Goal: Communication & Community: Answer question/provide support

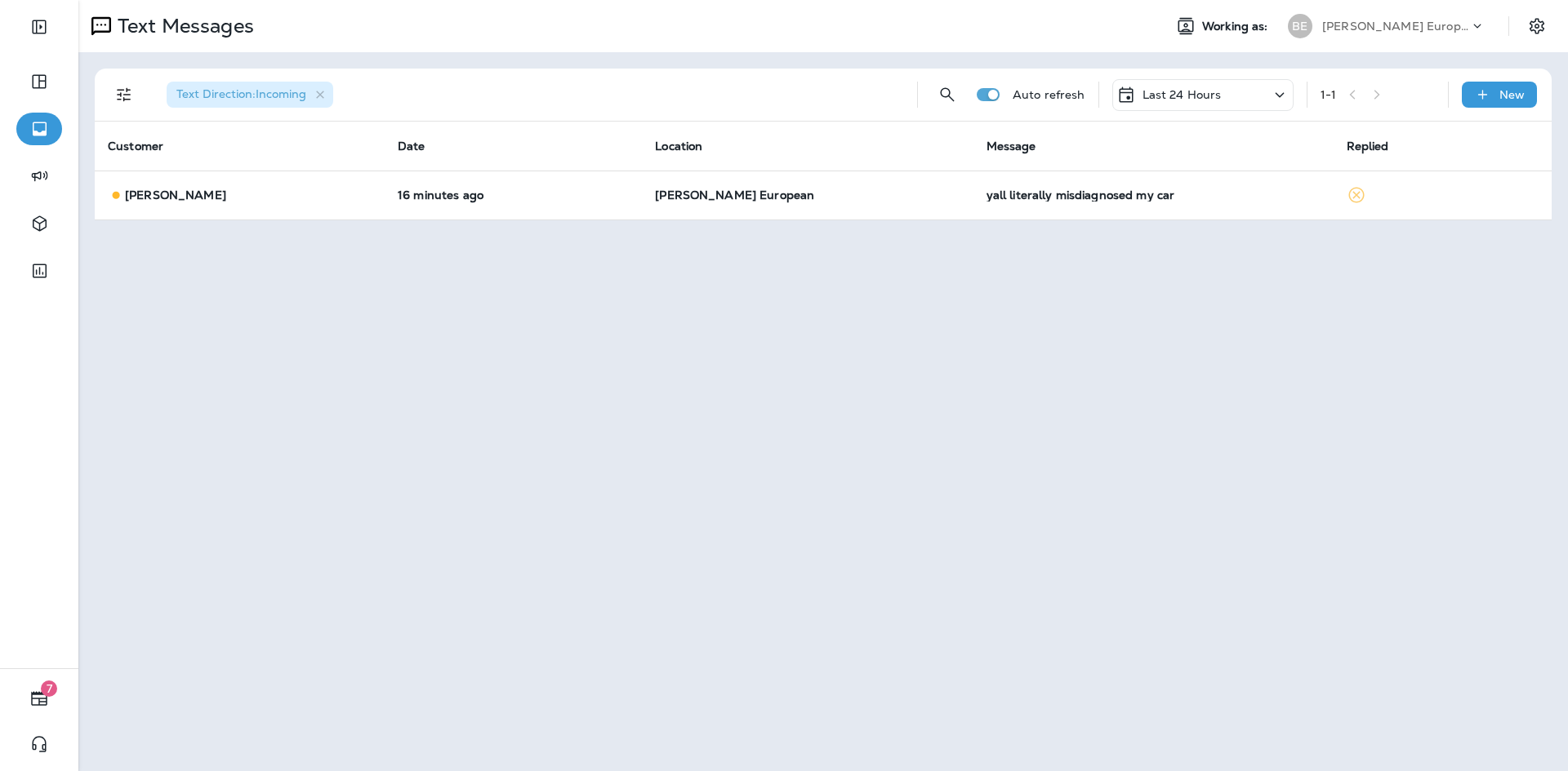
click at [1199, 89] on p "Last 24 Hours" at bounding box center [1182, 95] width 79 height 13
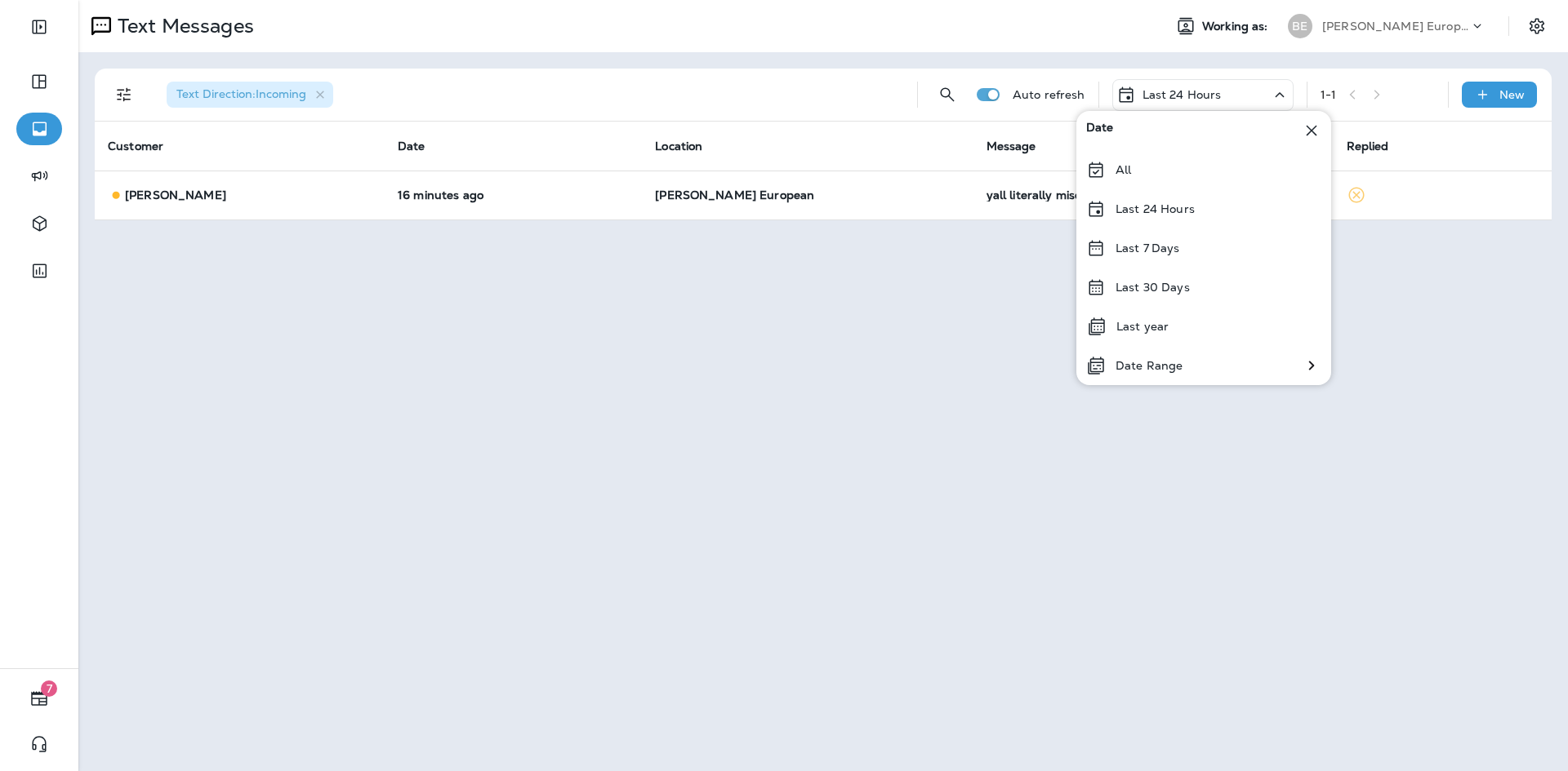
click at [891, 368] on div "Text Messages Working as: BE [PERSON_NAME] European Autoworks Text Direction : …" at bounding box center [823, 385] width 1489 height 771
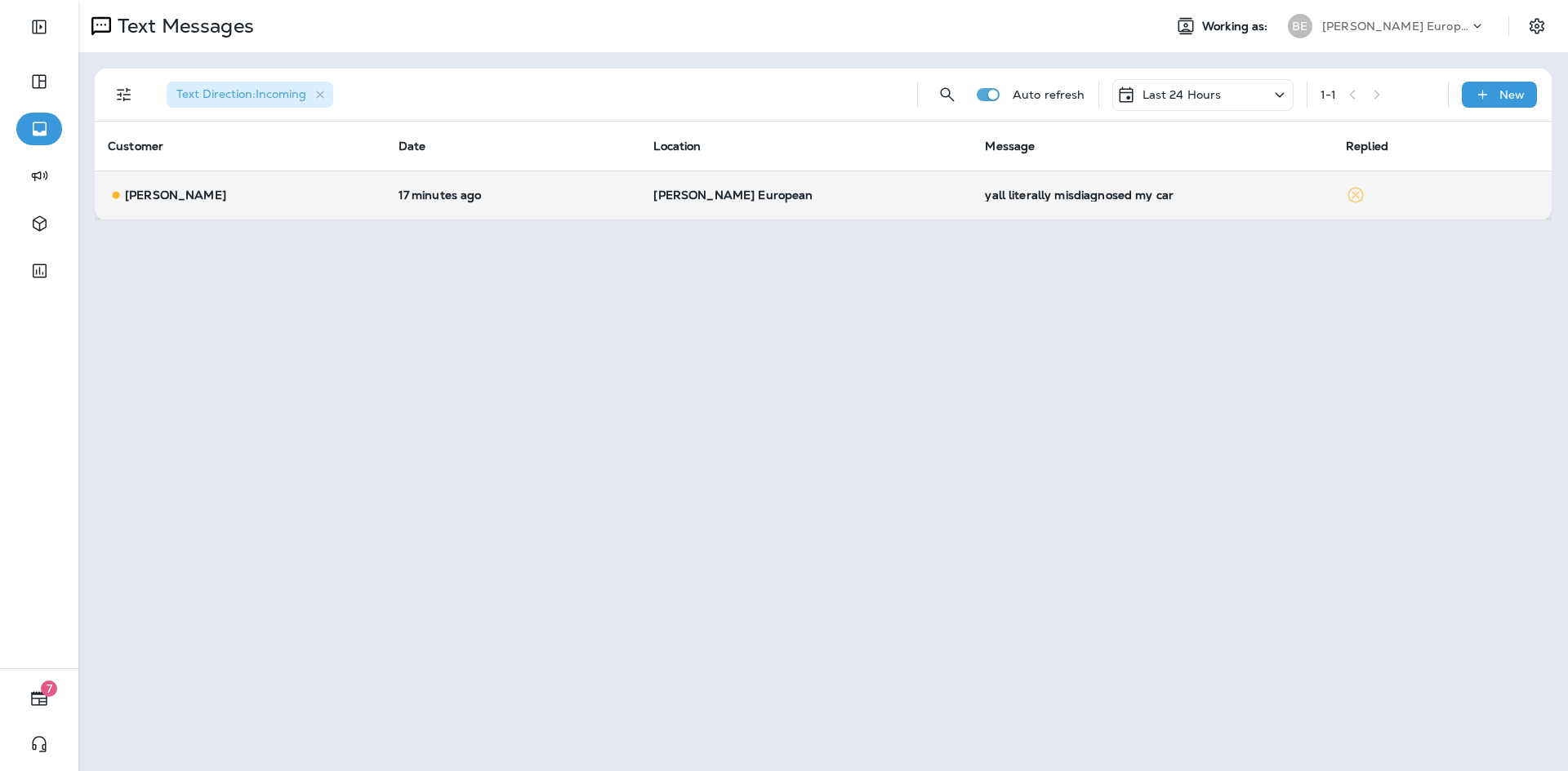
click at [1051, 198] on div "yall literally misdiagnosed my car" at bounding box center [1152, 195] width 335 height 13
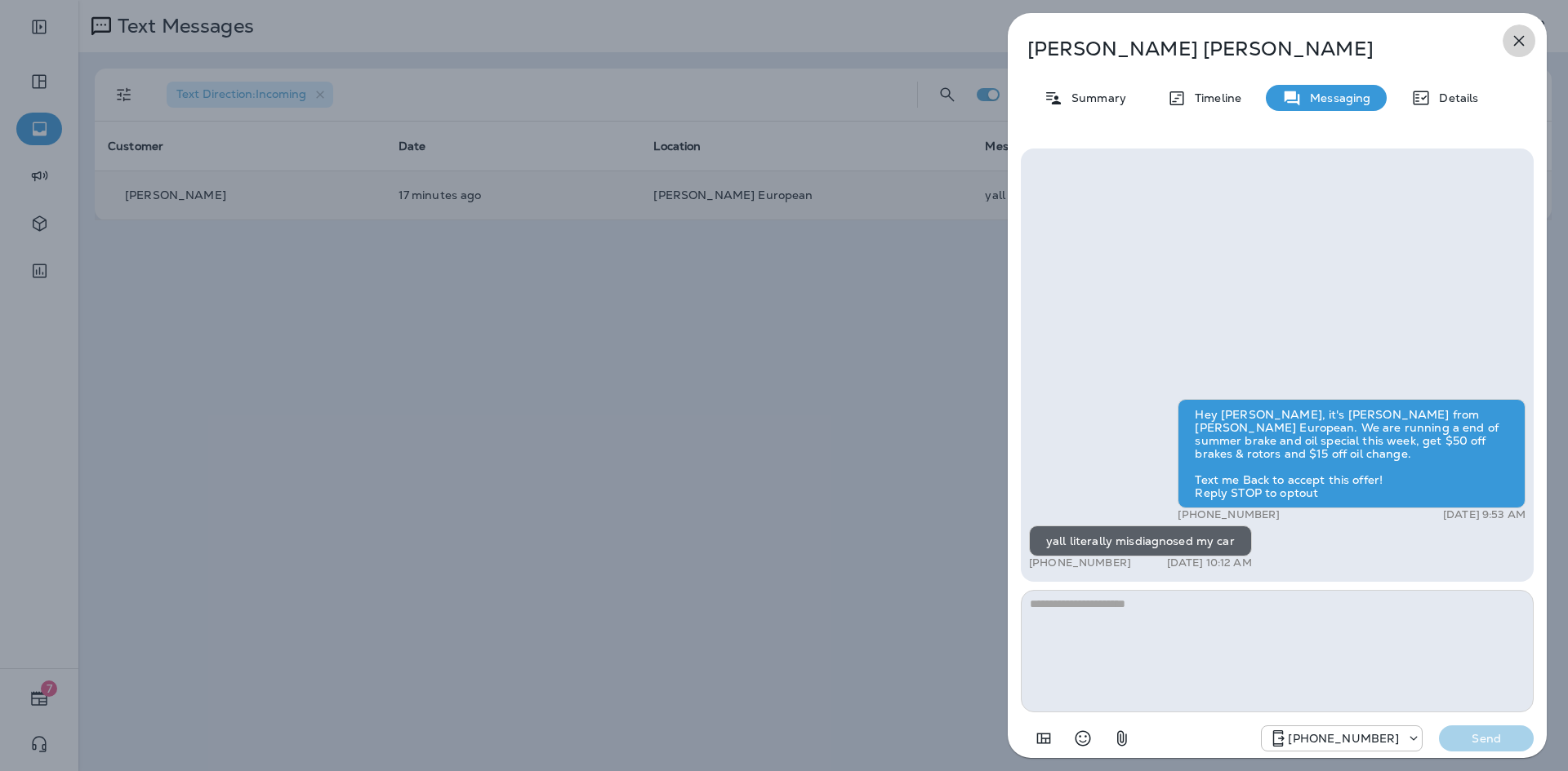
click at [1512, 42] on icon "button" at bounding box center [1519, 40] width 19 height 19
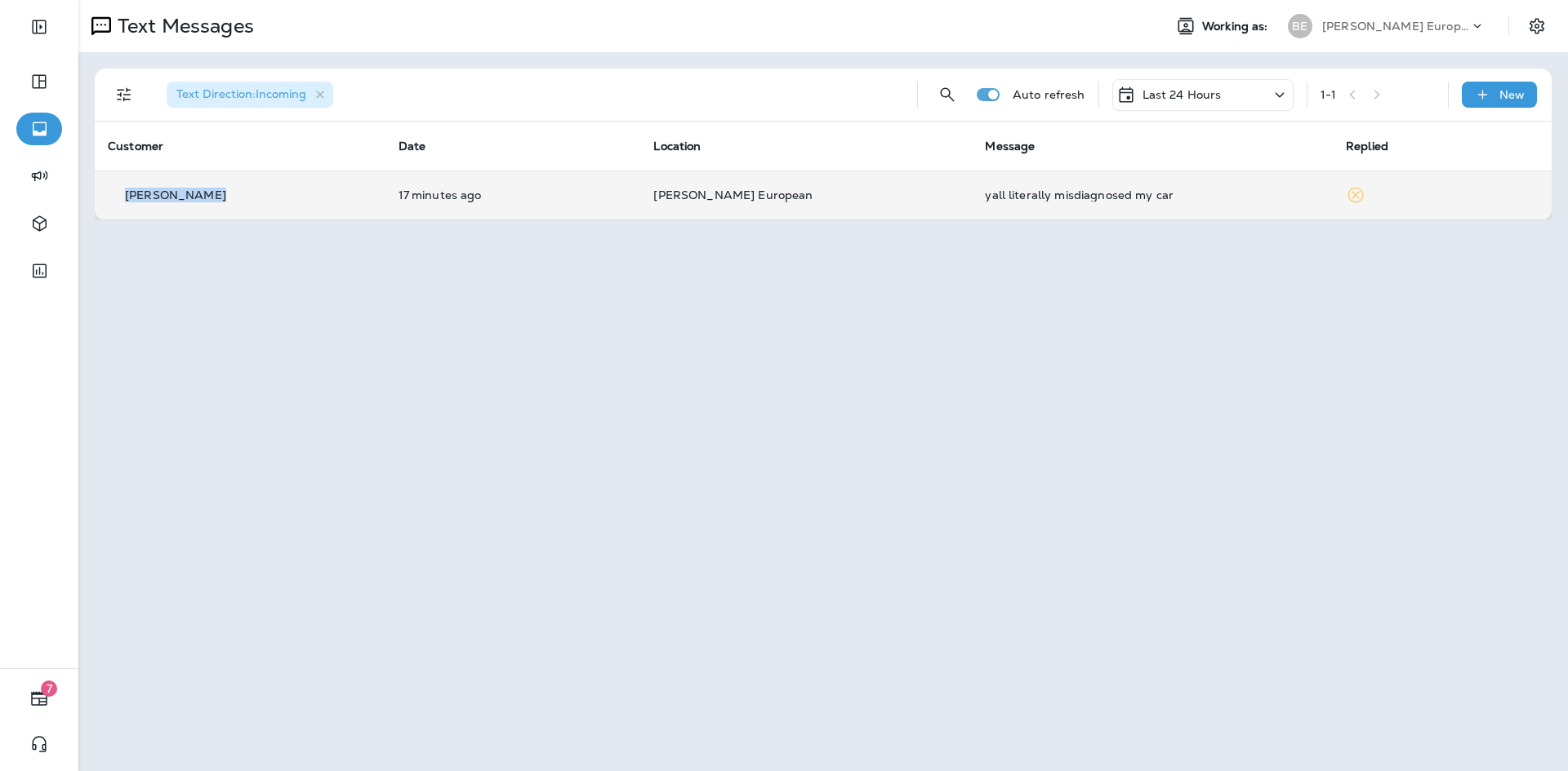
drag, startPoint x: 126, startPoint y: 195, endPoint x: 202, endPoint y: 198, distance: 76.1
click at [202, 198] on p "[PERSON_NAME]" at bounding box center [176, 195] width 101 height 13
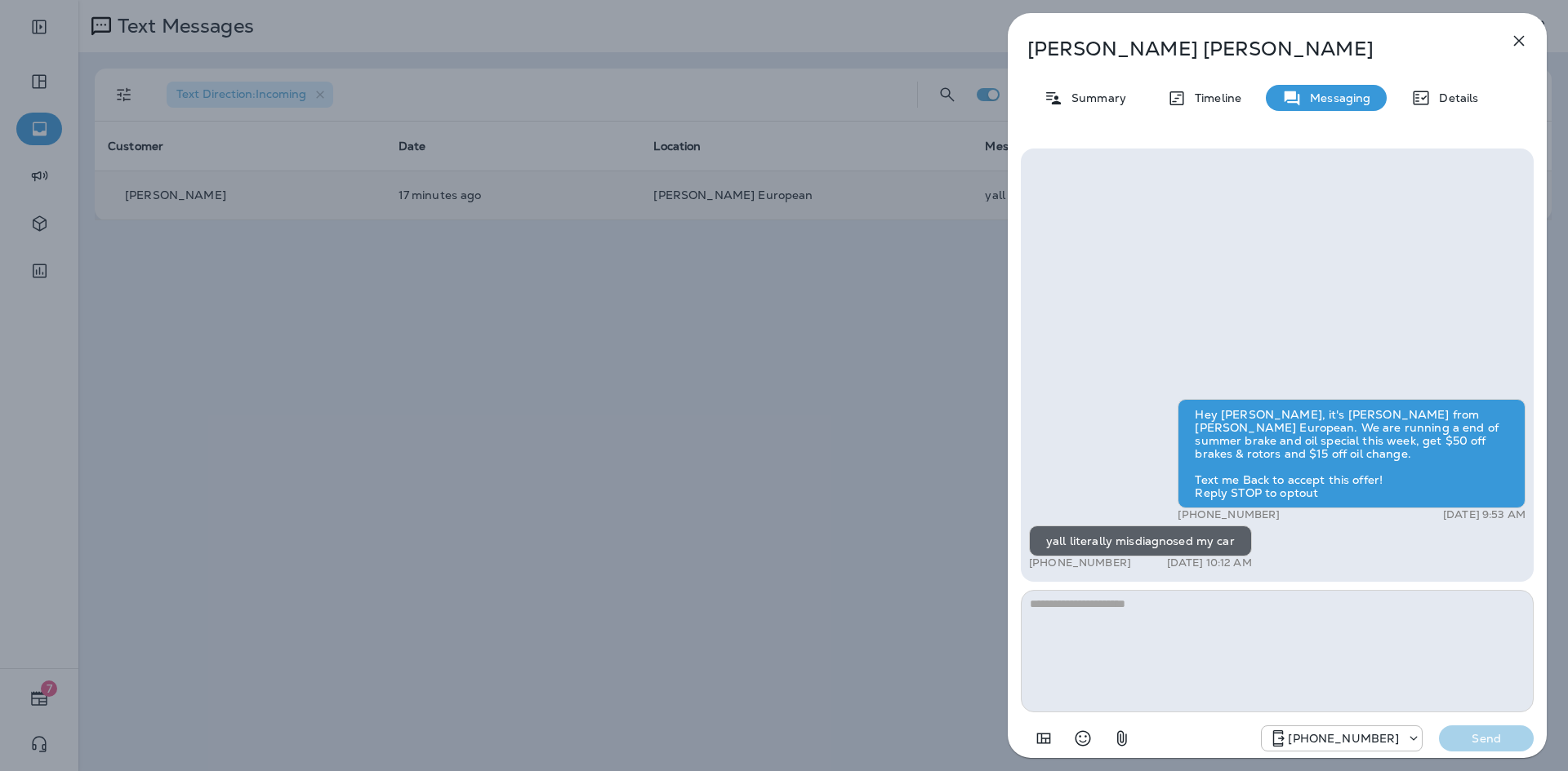
click at [725, 250] on div "[PERSON_NAME] Summary Timeline Messaging Details Hey [PERSON_NAME], it's [PERSO…" at bounding box center [784, 385] width 1568 height 771
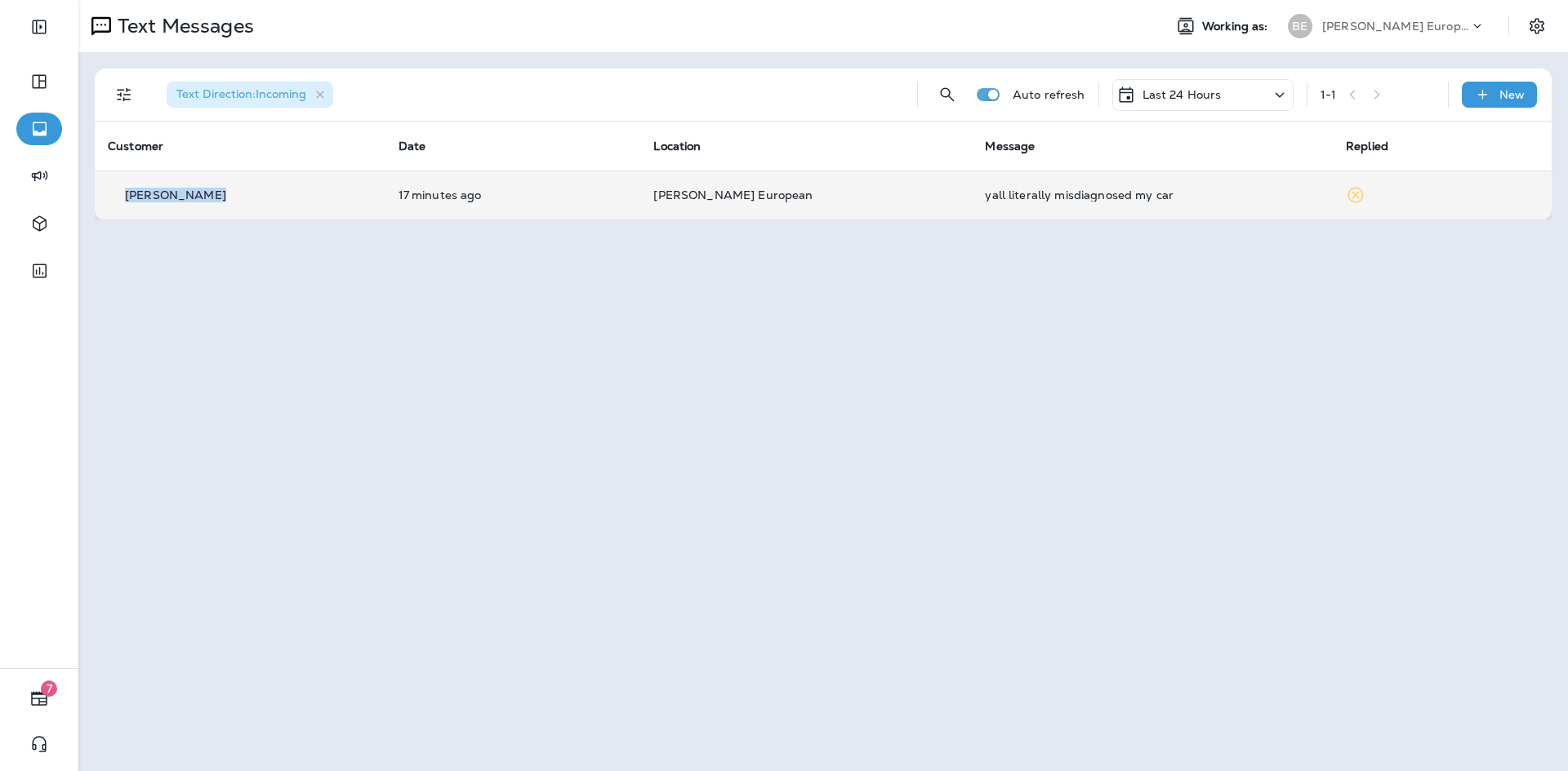
drag, startPoint x: 211, startPoint y: 195, endPoint x: 125, endPoint y: 199, distance: 86.1
click at [125, 199] on div "[PERSON_NAME]" at bounding box center [240, 195] width 265 height 18
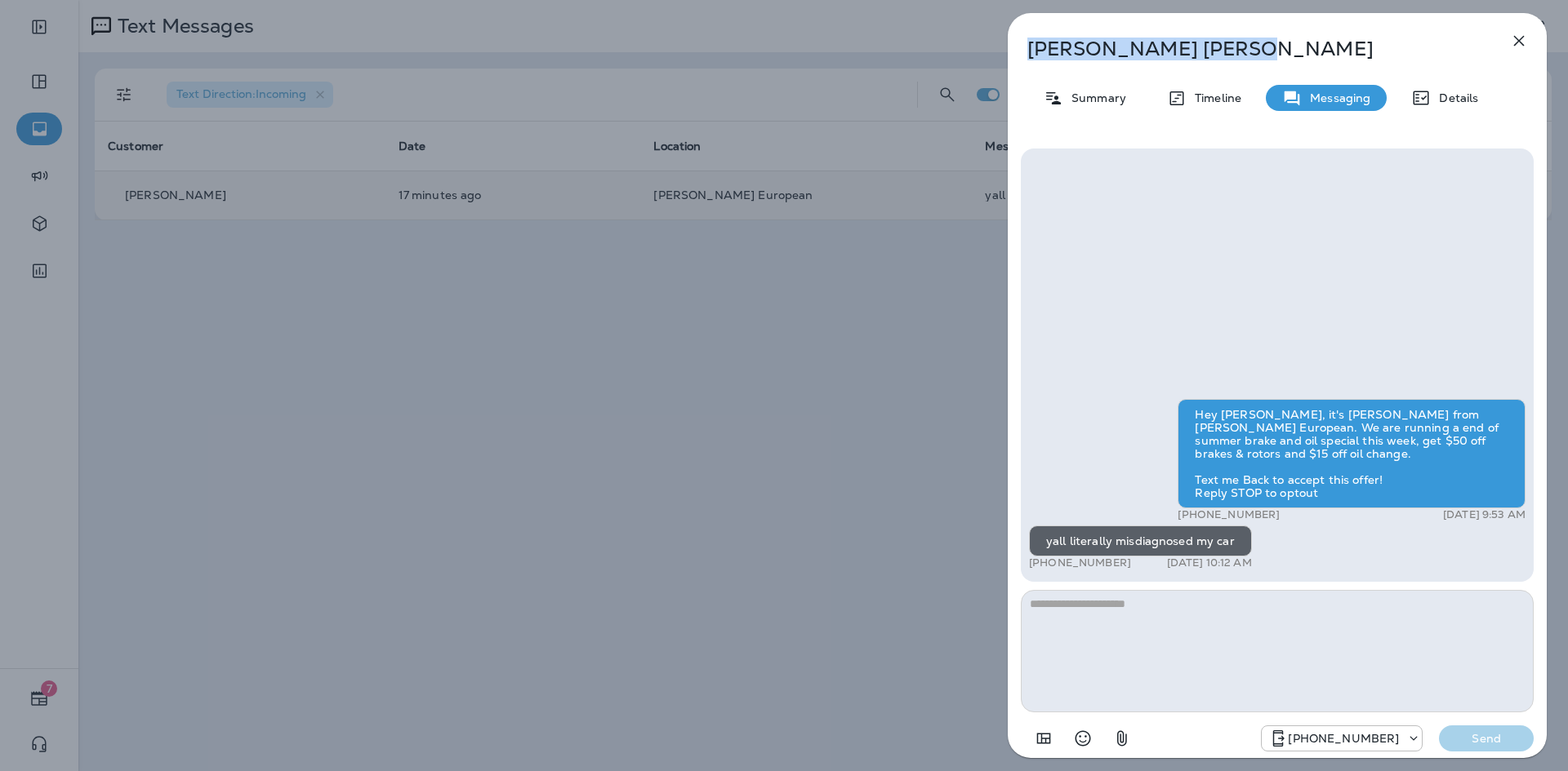
drag, startPoint x: 1176, startPoint y: 38, endPoint x: 940, endPoint y: 60, distance: 237.0
click at [940, 60] on div "[PERSON_NAME] Summary Timeline Messaging Details Hey [PERSON_NAME], it's [PERSO…" at bounding box center [784, 385] width 1568 height 771
copy p "[PERSON_NAME]"
click at [1525, 41] on icon "button" at bounding box center [1519, 40] width 19 height 19
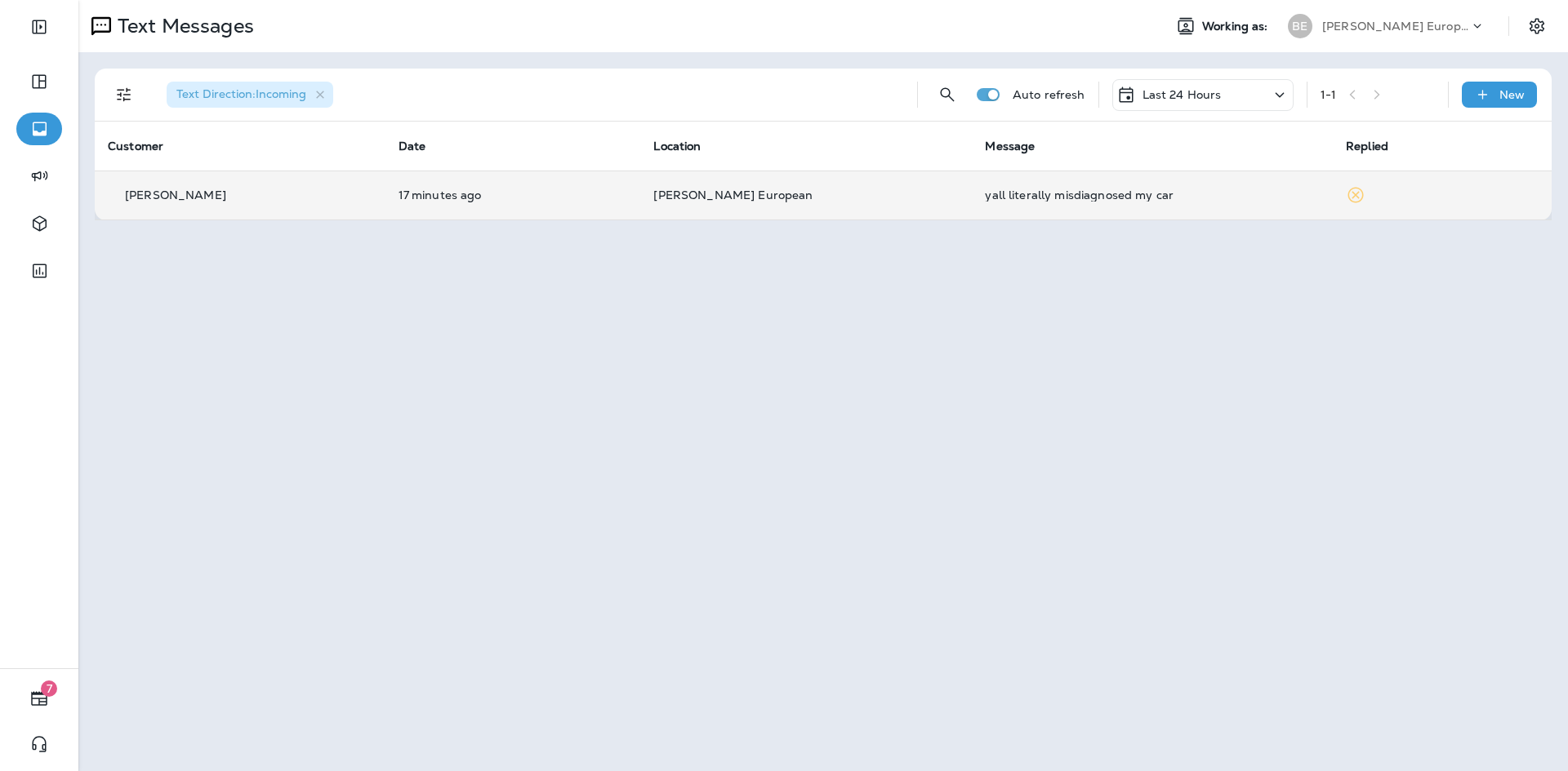
click at [1161, 89] on p "Last 24 Hours" at bounding box center [1182, 95] width 79 height 13
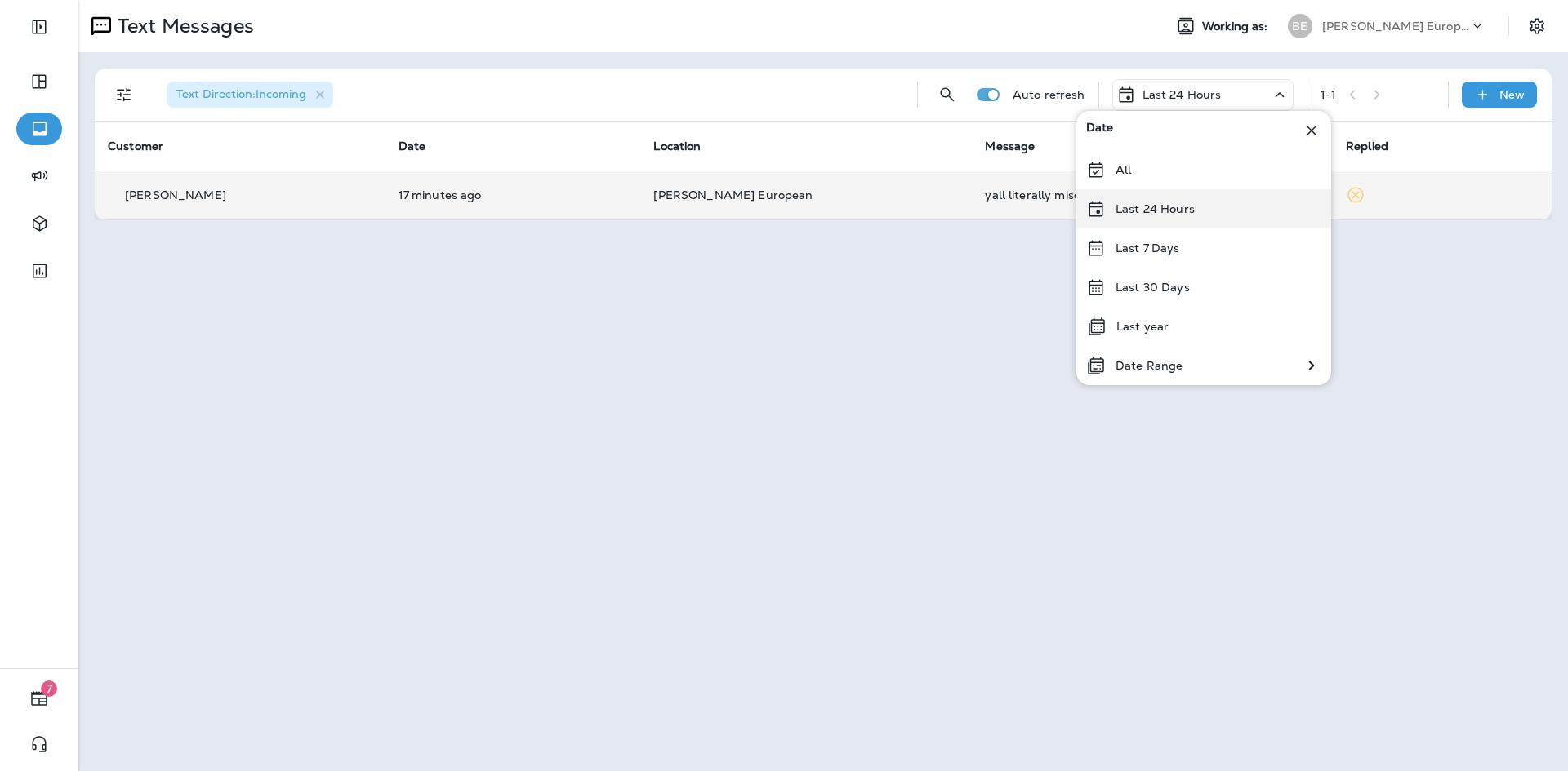
click at [1162, 218] on div "Last 24 Hours" at bounding box center [1204, 209] width 255 height 39
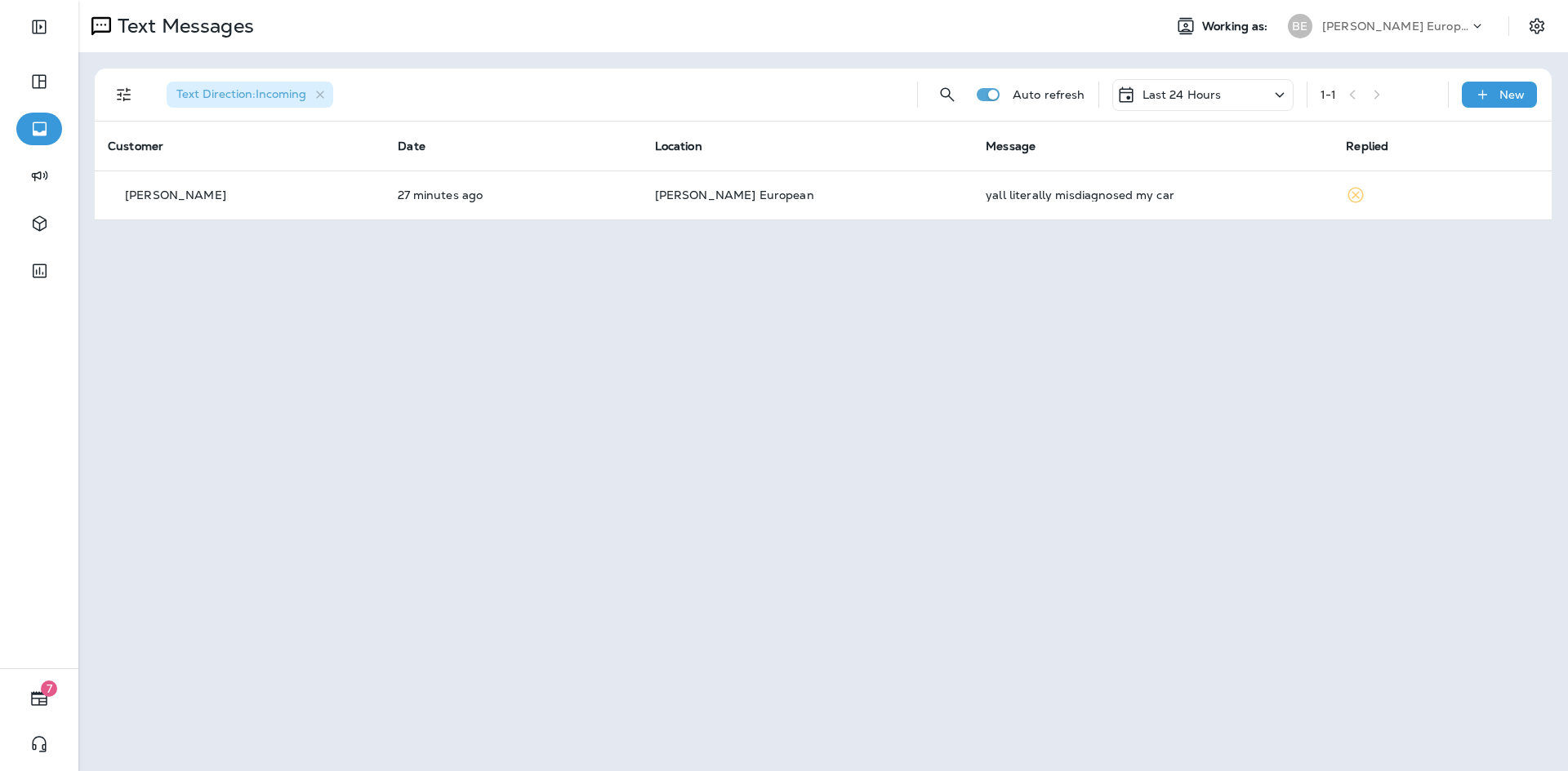
click at [784, 370] on div "Text Messages Working as: BE [PERSON_NAME] European Autoworks Text Direction : …" at bounding box center [823, 385] width 1489 height 771
click at [1163, 89] on p "Last 24 Hours" at bounding box center [1182, 95] width 79 height 13
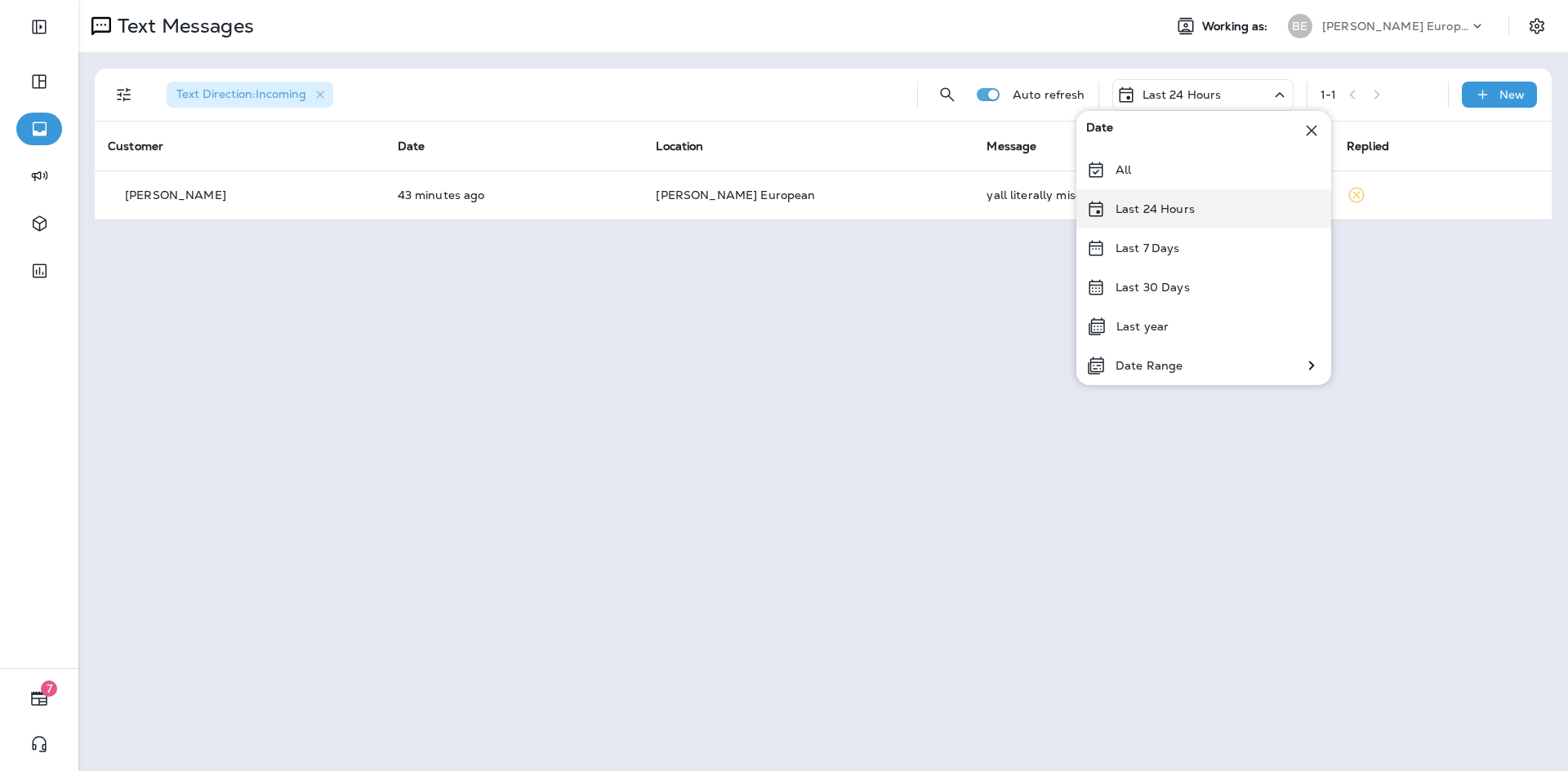
click at [1161, 218] on div "Last 24 Hours" at bounding box center [1204, 209] width 255 height 39
